Goal: Information Seeking & Learning: Understand process/instructions

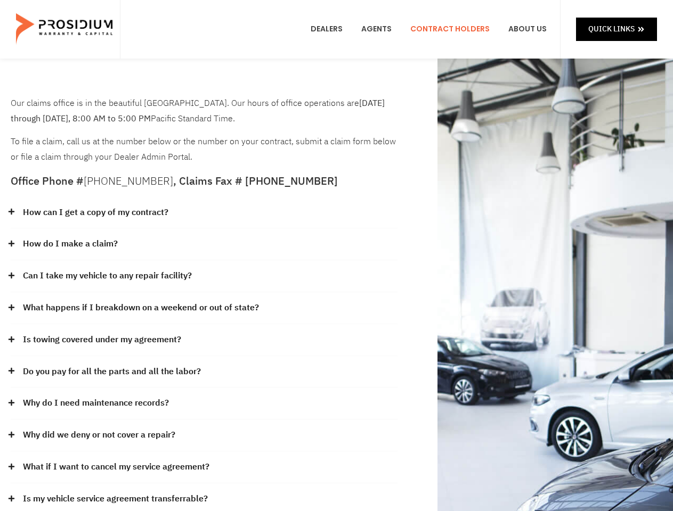
click at [336, 256] on div "How do I make a claim?" at bounding box center [204, 244] width 387 height 32
click at [204, 213] on div "How can I get a copy of my contract?" at bounding box center [204, 213] width 387 height 32
click at [95, 212] on link "How can I get a copy of my contract?" at bounding box center [95, 212] width 145 height 15
click at [204, 244] on div "How do I make a claim?" at bounding box center [204, 244] width 387 height 32
click at [70, 244] on link "How do I make a claim?" at bounding box center [70, 243] width 95 height 15
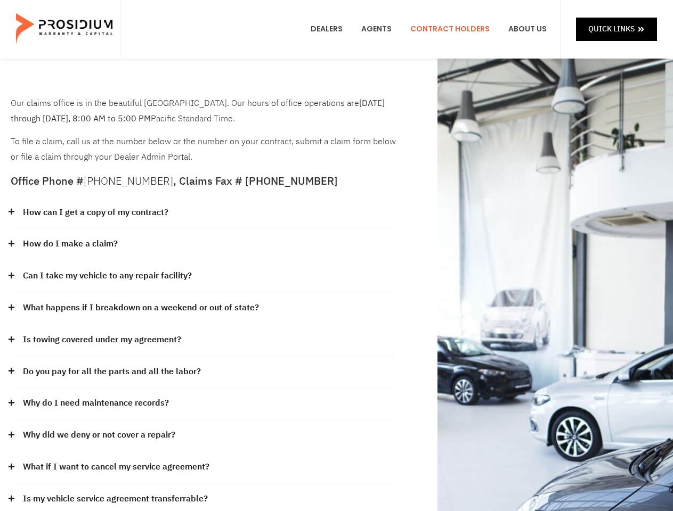
click at [204, 276] on div "Can I take my vehicle to any repair facility?" at bounding box center [204, 276] width 387 height 32
click at [108, 276] on link "Can I take my vehicle to any repair facility?" at bounding box center [107, 275] width 169 height 15
click at [204, 308] on link "What happens if I breakdown on a weekend or out of state?" at bounding box center [141, 307] width 236 height 15
click at [140, 308] on link "What happens if I breakdown on a weekend or out of state?" at bounding box center [141, 307] width 236 height 15
click at [204, 340] on div "Is towing covered under my agreement?" at bounding box center [204, 340] width 387 height 32
